Goal: Task Accomplishment & Management: Manage account settings

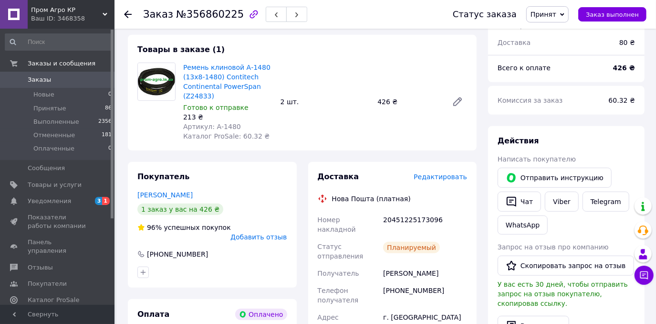
scroll to position [347, 0]
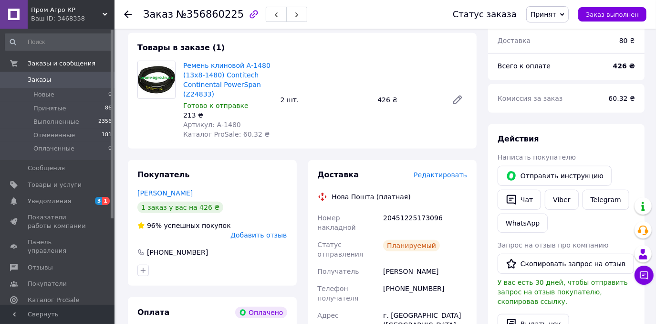
click at [52, 72] on link "Заказы 0" at bounding box center [58, 80] width 117 height 16
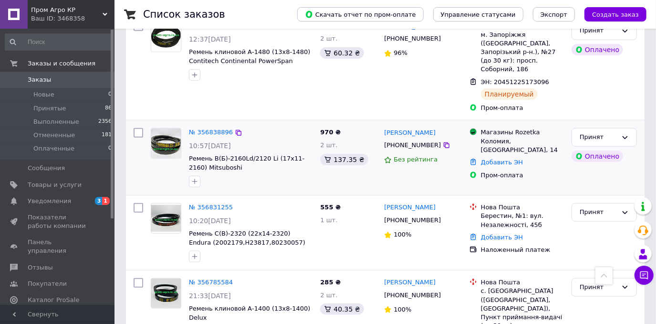
scroll to position [607, 0]
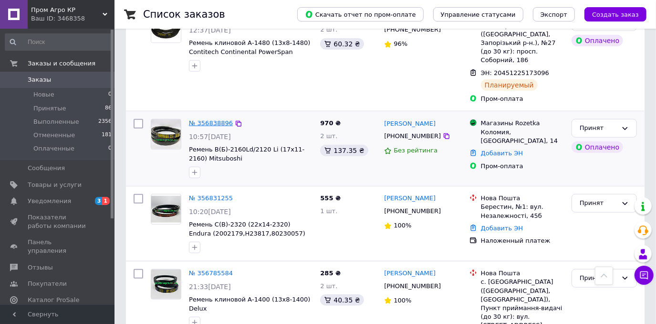
click at [213, 119] on link "№ 356838896" at bounding box center [211, 122] width 44 height 7
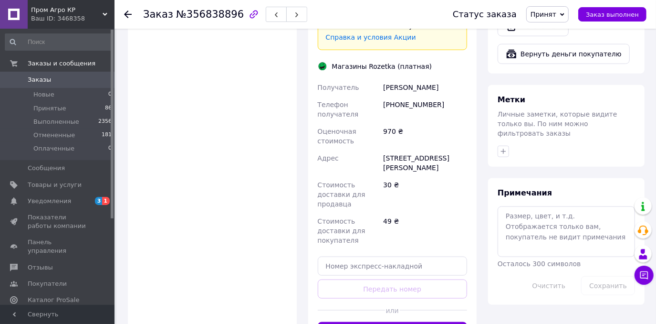
scroll to position [713, 0]
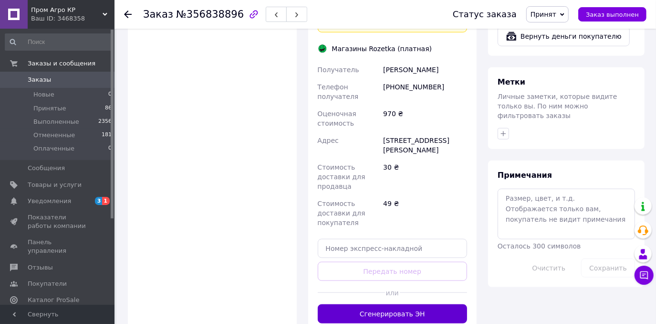
click at [389, 304] on button "Сгенерировать ЭН" at bounding box center [393, 313] width 150 height 19
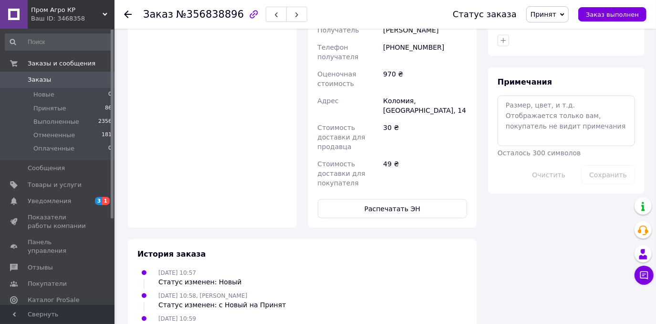
scroll to position [820, 0]
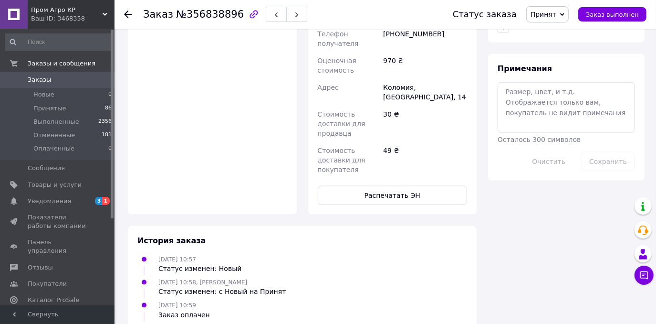
click at [48, 81] on span "Заказы" at bounding box center [58, 79] width 61 height 9
